Goal: Task Accomplishment & Management: Use online tool/utility

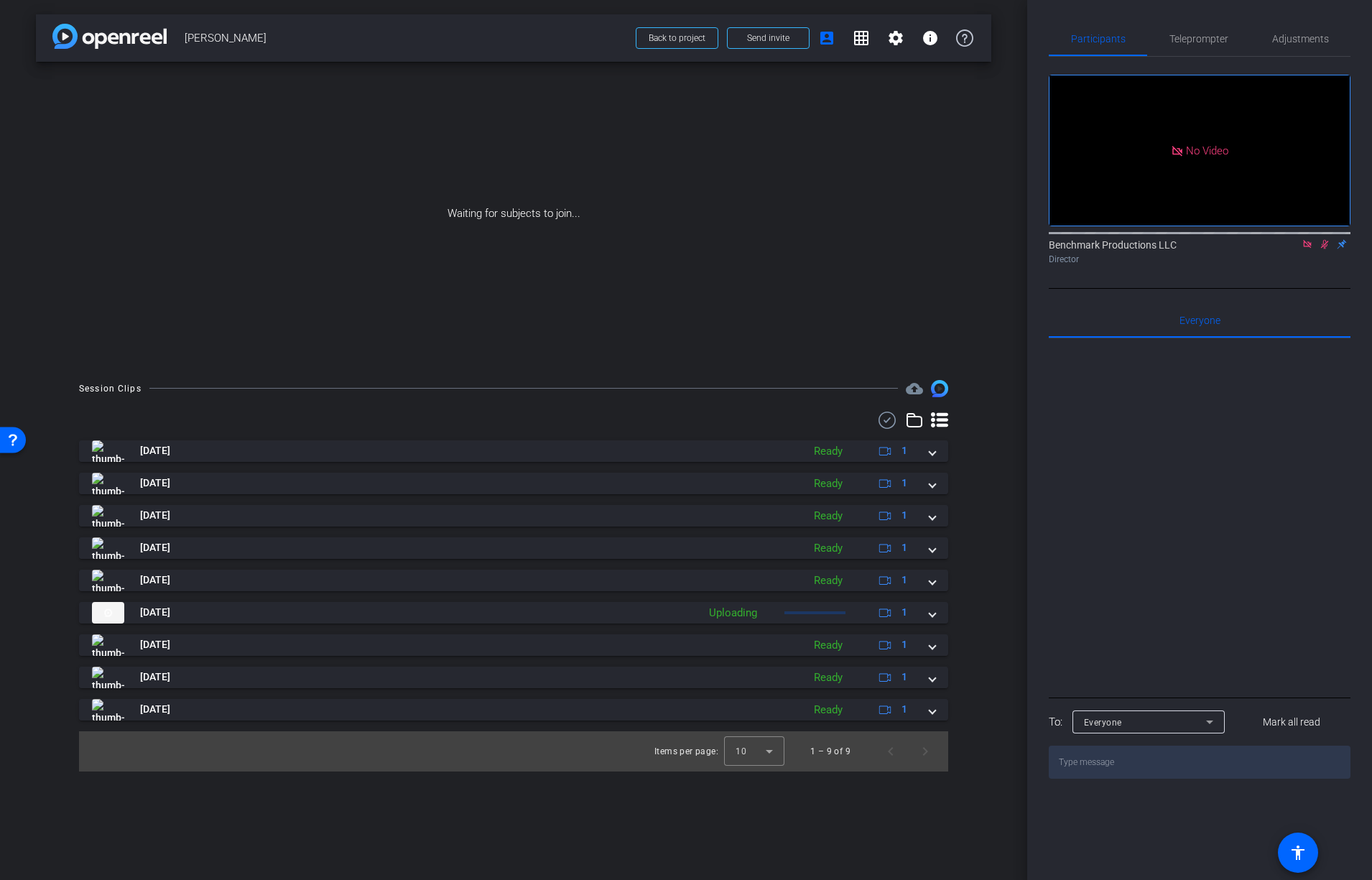
click at [944, 417] on icon at bounding box center [939, 420] width 17 height 17
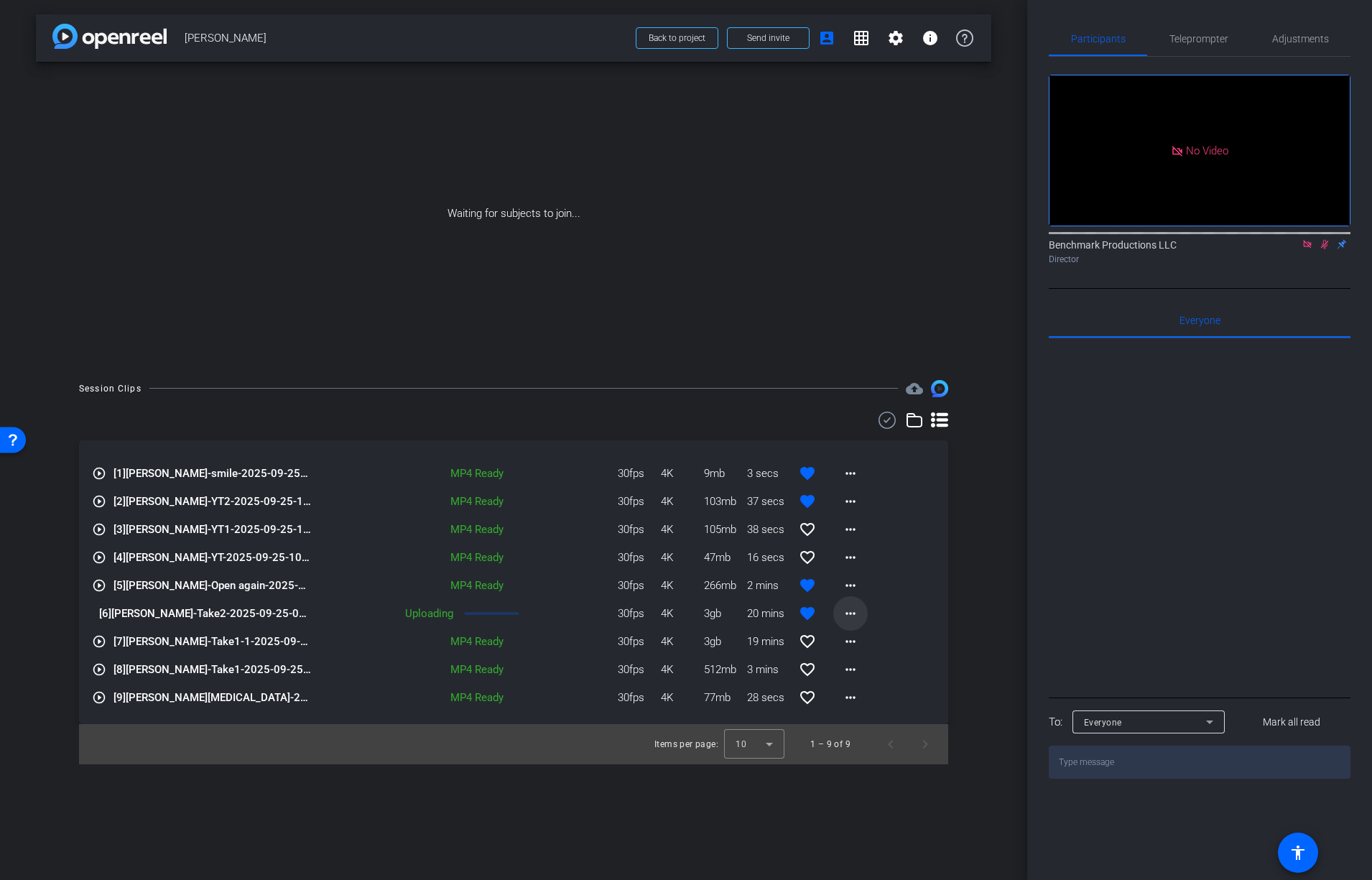
click at [855, 615] on mat-icon "more_horiz" at bounding box center [851, 613] width 17 height 17
click at [973, 565] on div at bounding box center [686, 440] width 1372 height 880
click at [967, 627] on div "Session Clips cloud_upload play_circle_outline [1] Blaise Thomas-smile-2025-09-…" at bounding box center [513, 573] width 956 height 385
